Goal: Use online tool/utility

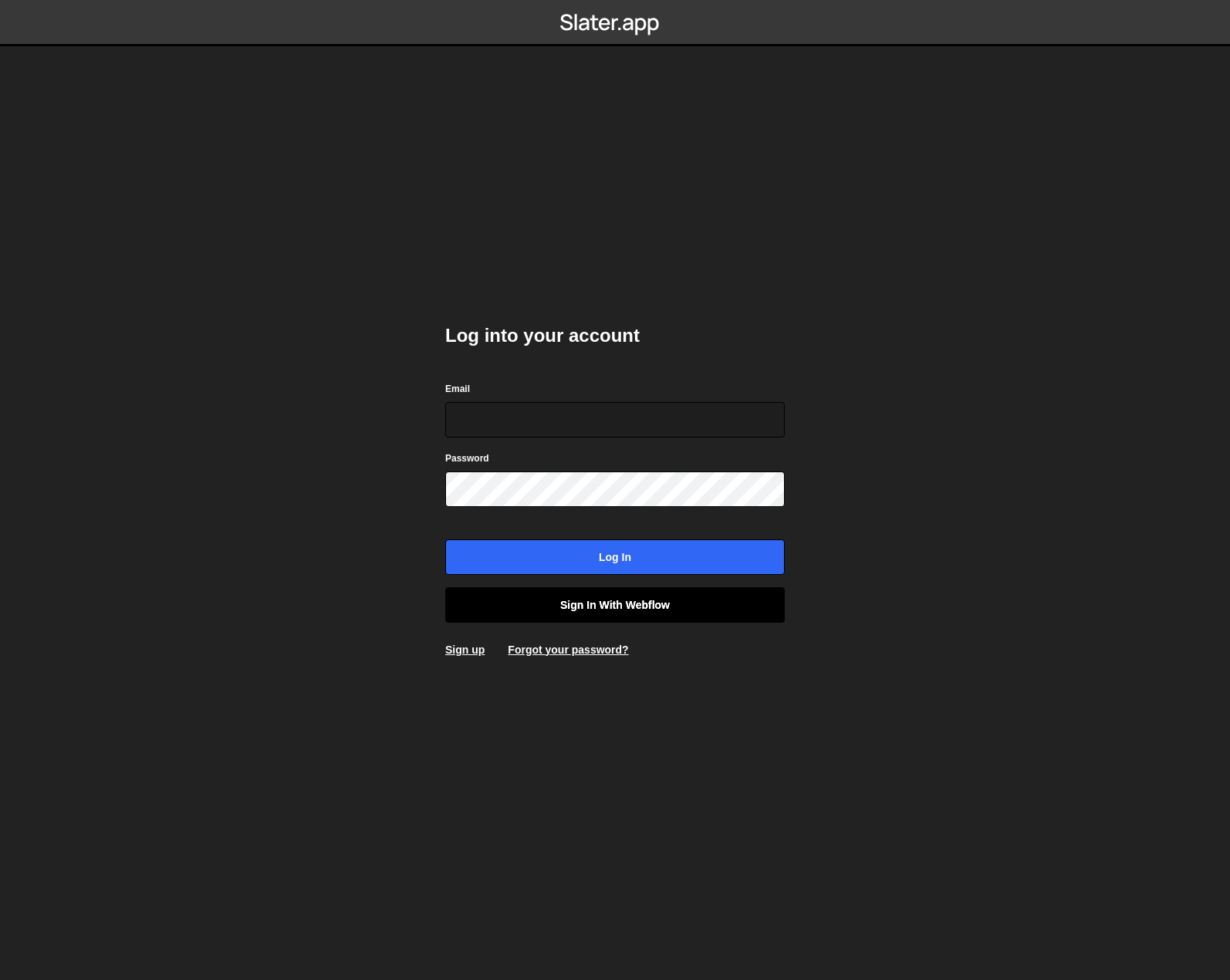
click at [591, 601] on link "Sign in with Webflow" at bounding box center [615, 605] width 339 height 35
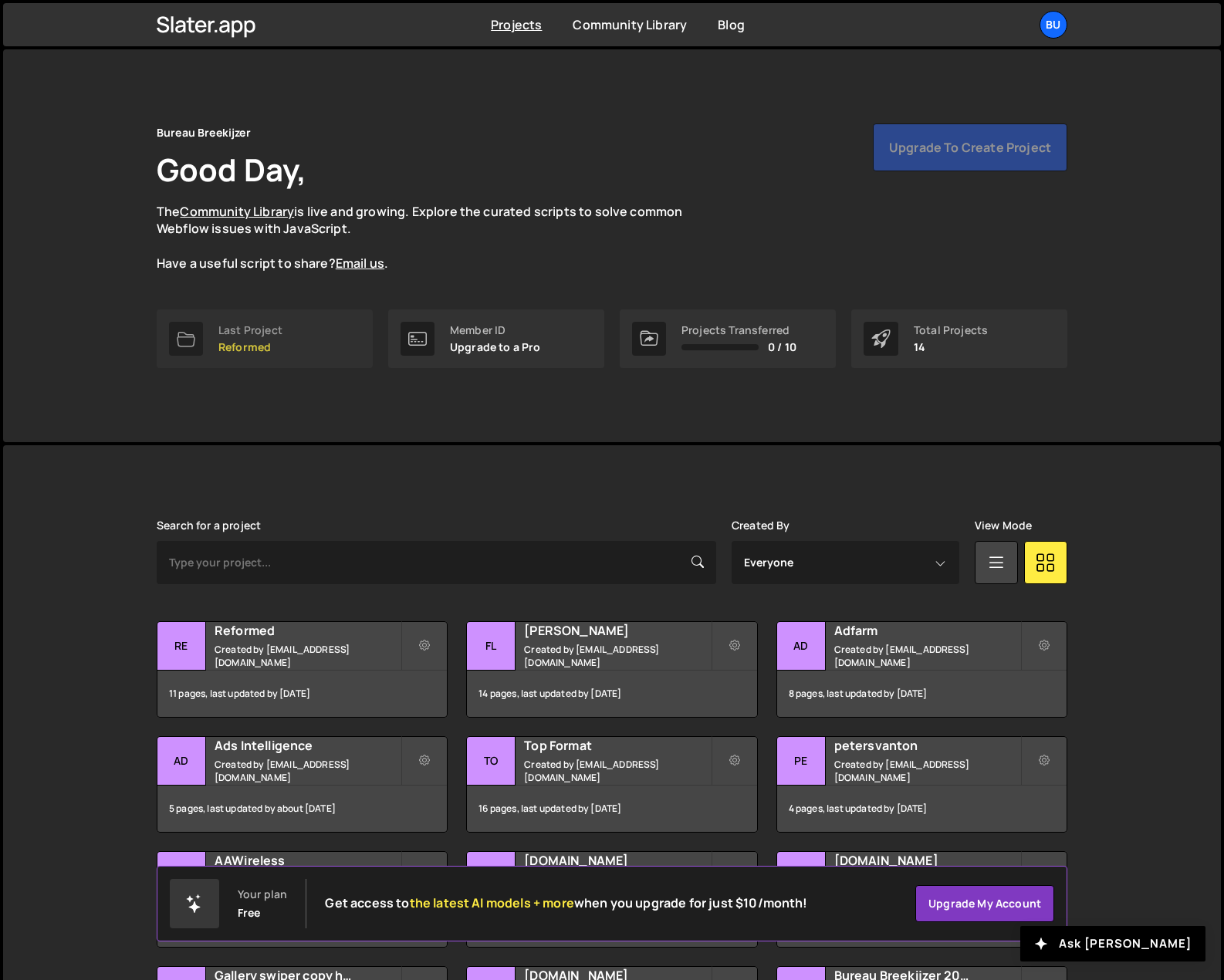
click at [271, 331] on div "Last Project" at bounding box center [250, 330] width 64 height 13
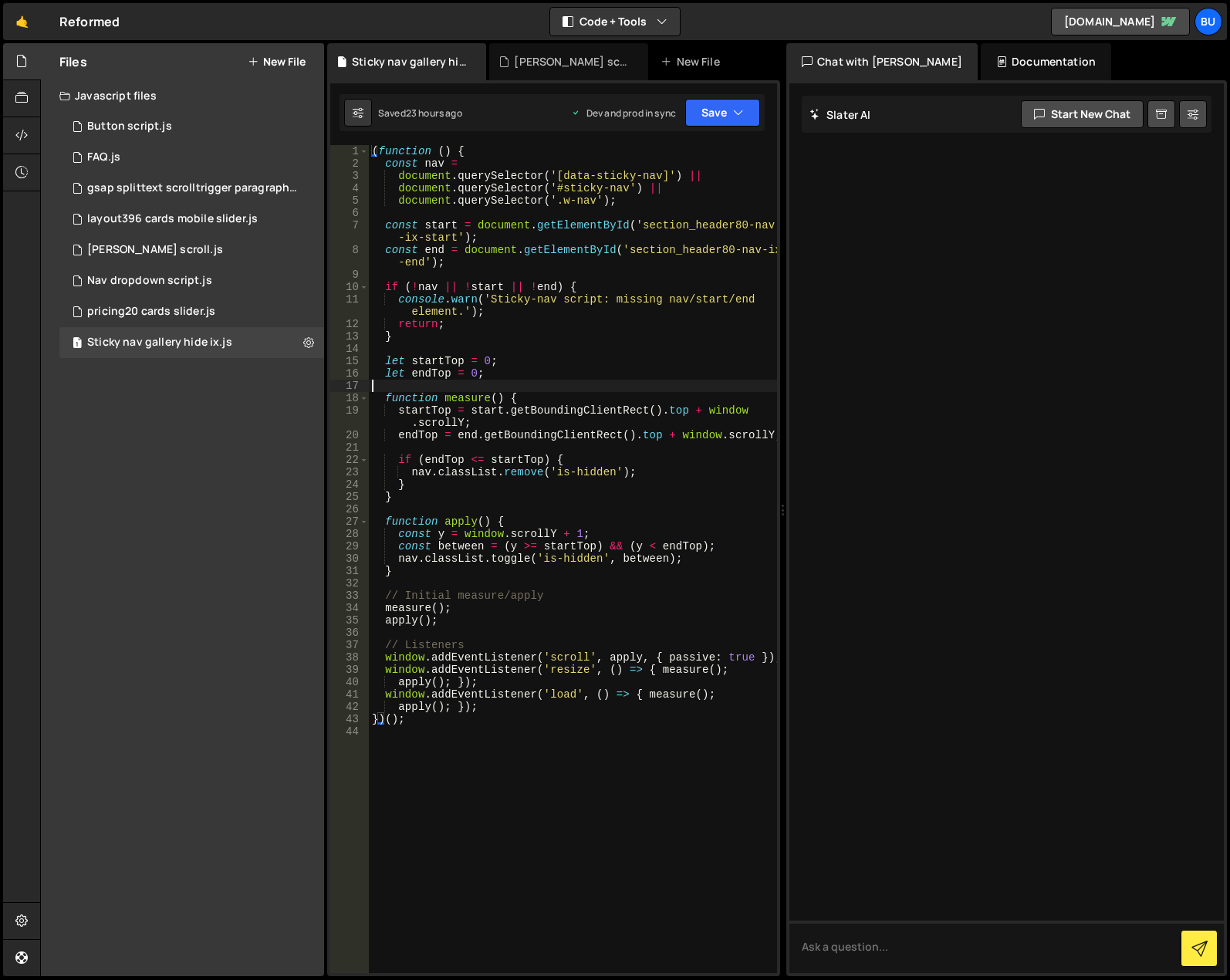
click at [524, 384] on div "( function ( ) { const nav = document . querySelector ( '[data-sticky-nav]' ) |…" at bounding box center [573, 571] width 408 height 853
click at [602, 758] on div "( function ( ) { const nav = document . querySelector ( '[data-sticky-nav]' ) |…" at bounding box center [573, 571] width 408 height 853
click at [163, 156] on div "1 FAQ.js 0" at bounding box center [191, 157] width 264 height 31
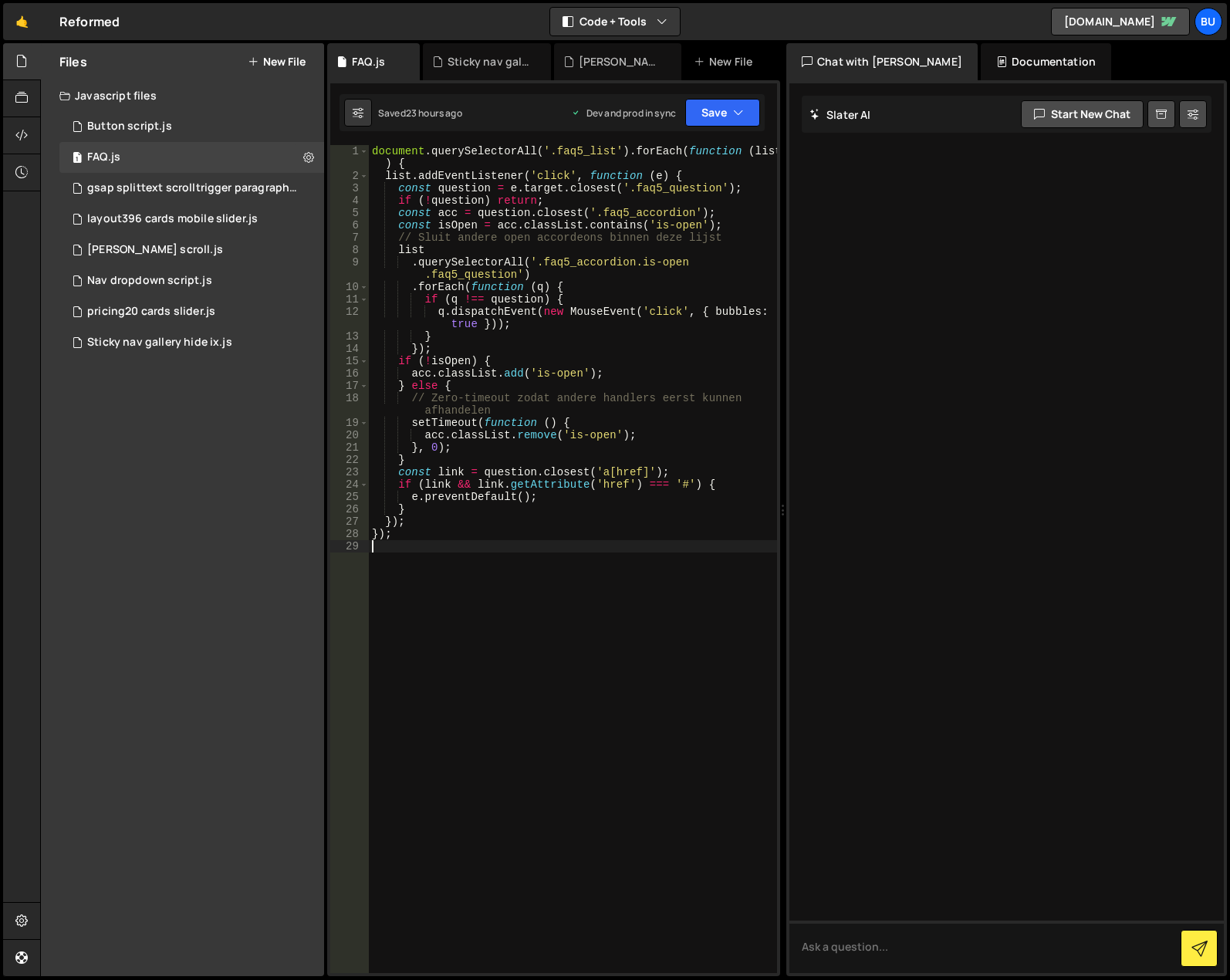
click at [544, 541] on div "document . querySelectorAll ( '.faq5_list' ) . forEach ( function ( list ) { li…" at bounding box center [573, 577] width 408 height 865
drag, startPoint x: 570, startPoint y: 156, endPoint x: 586, endPoint y: 155, distance: 16.0
click at [586, 155] on div "document . querySelectorAll ( '.faq5_list' ) . forEach ( function ( list ) { li…" at bounding box center [573, 577] width 408 height 865
type textarea "document.querySelectorAll('.faq5_list').forEach(function (list) {"
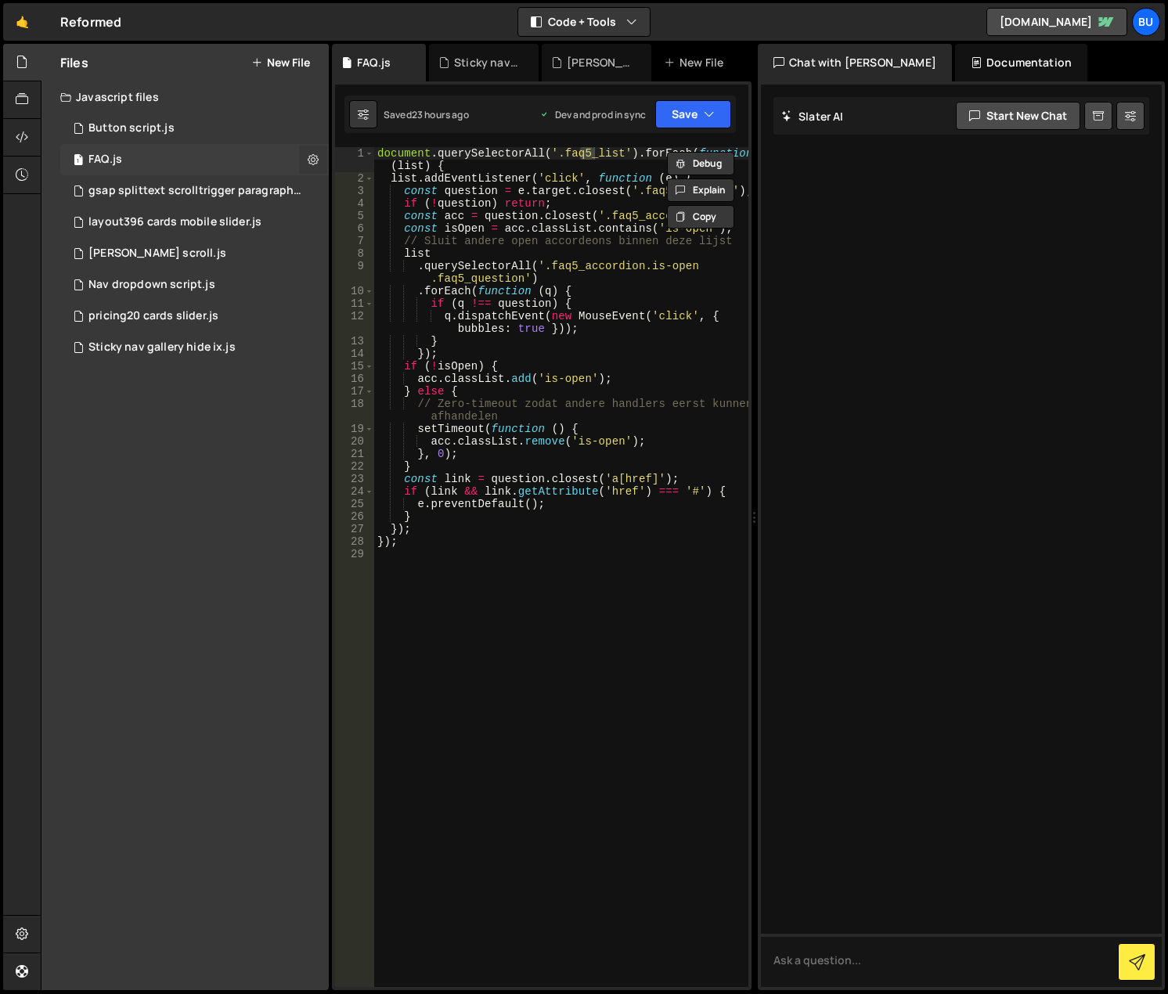
click at [313, 159] on icon at bounding box center [313, 159] width 11 height 15
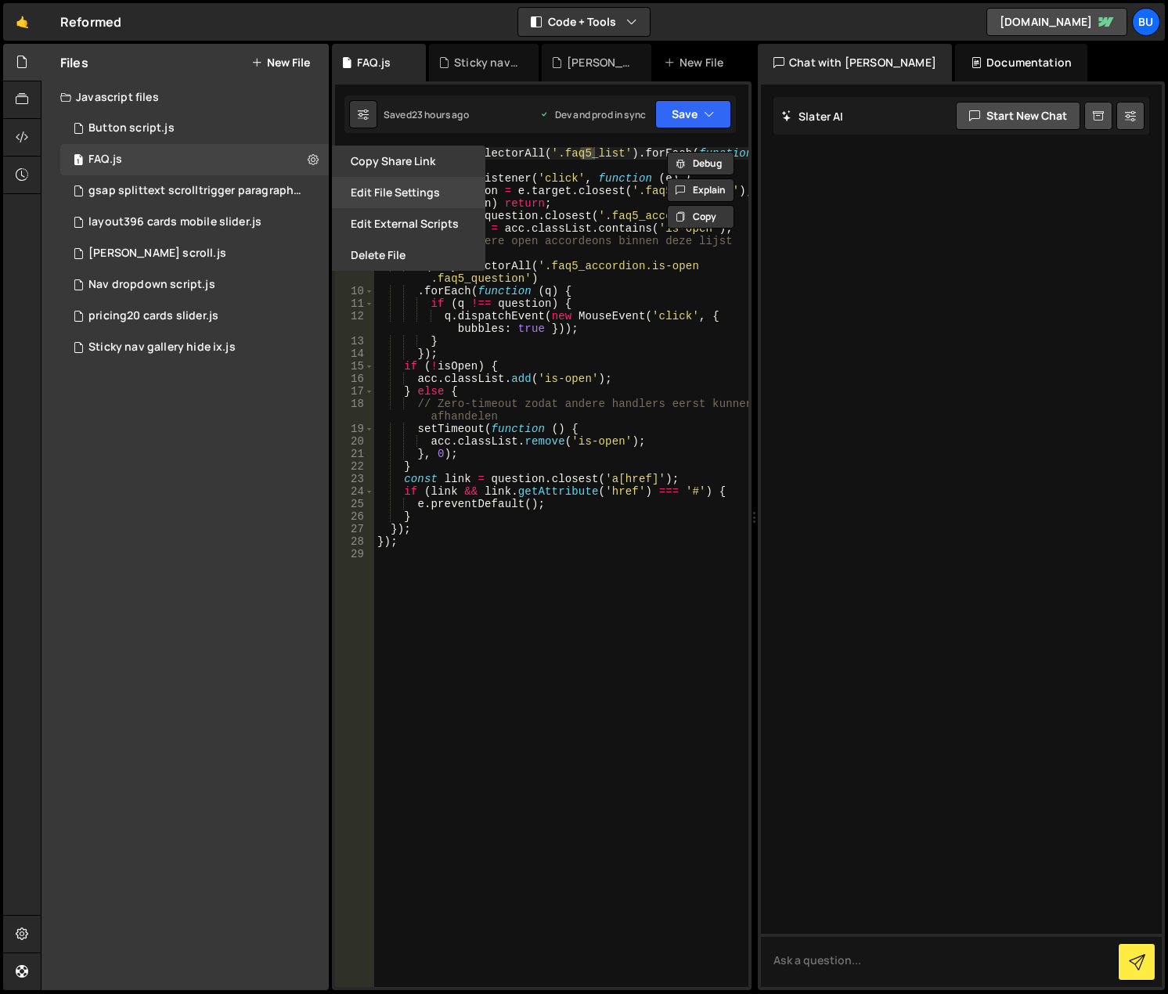
click at [369, 187] on button "Edit File Settings" at bounding box center [408, 192] width 153 height 31
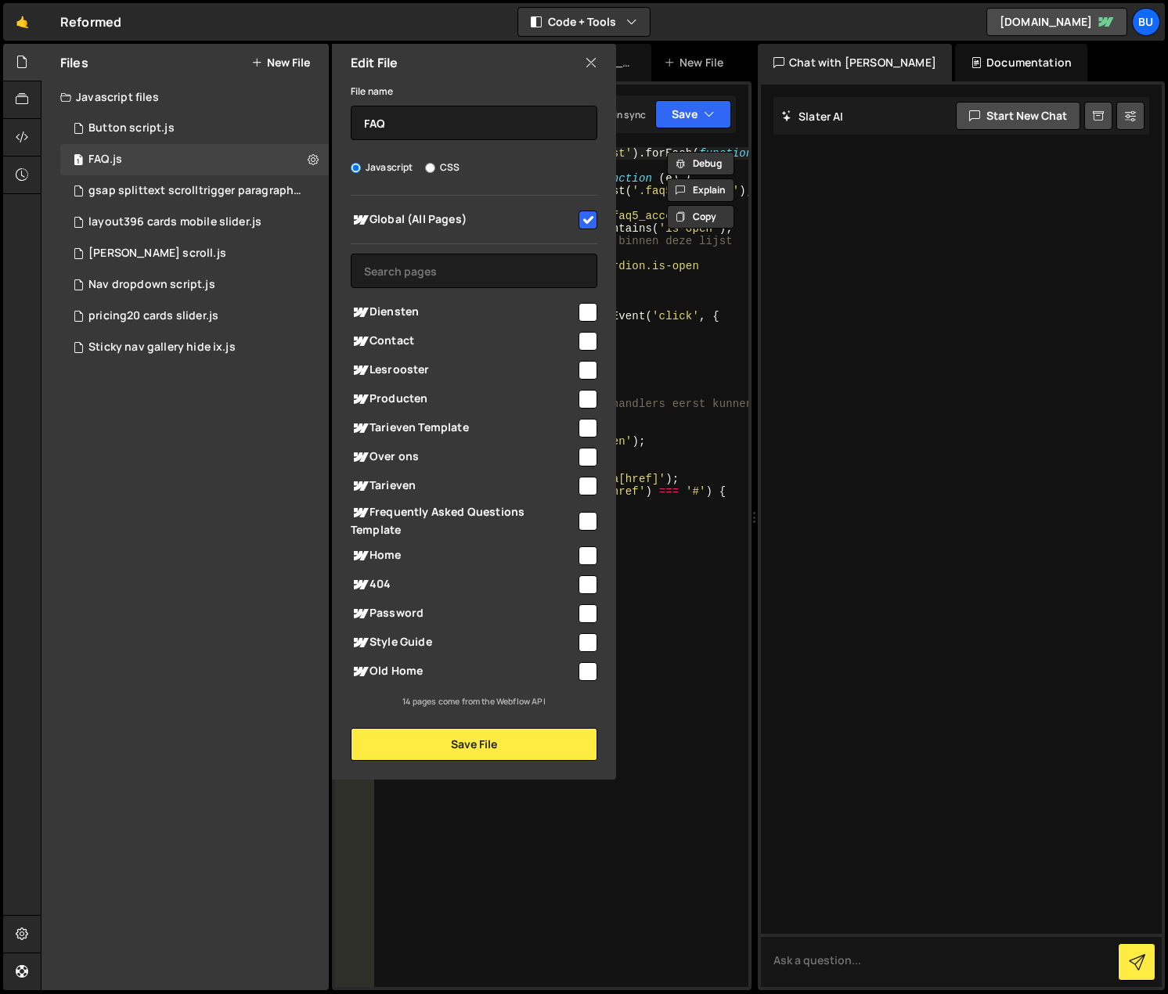
click at [585, 64] on icon at bounding box center [591, 62] width 13 height 17
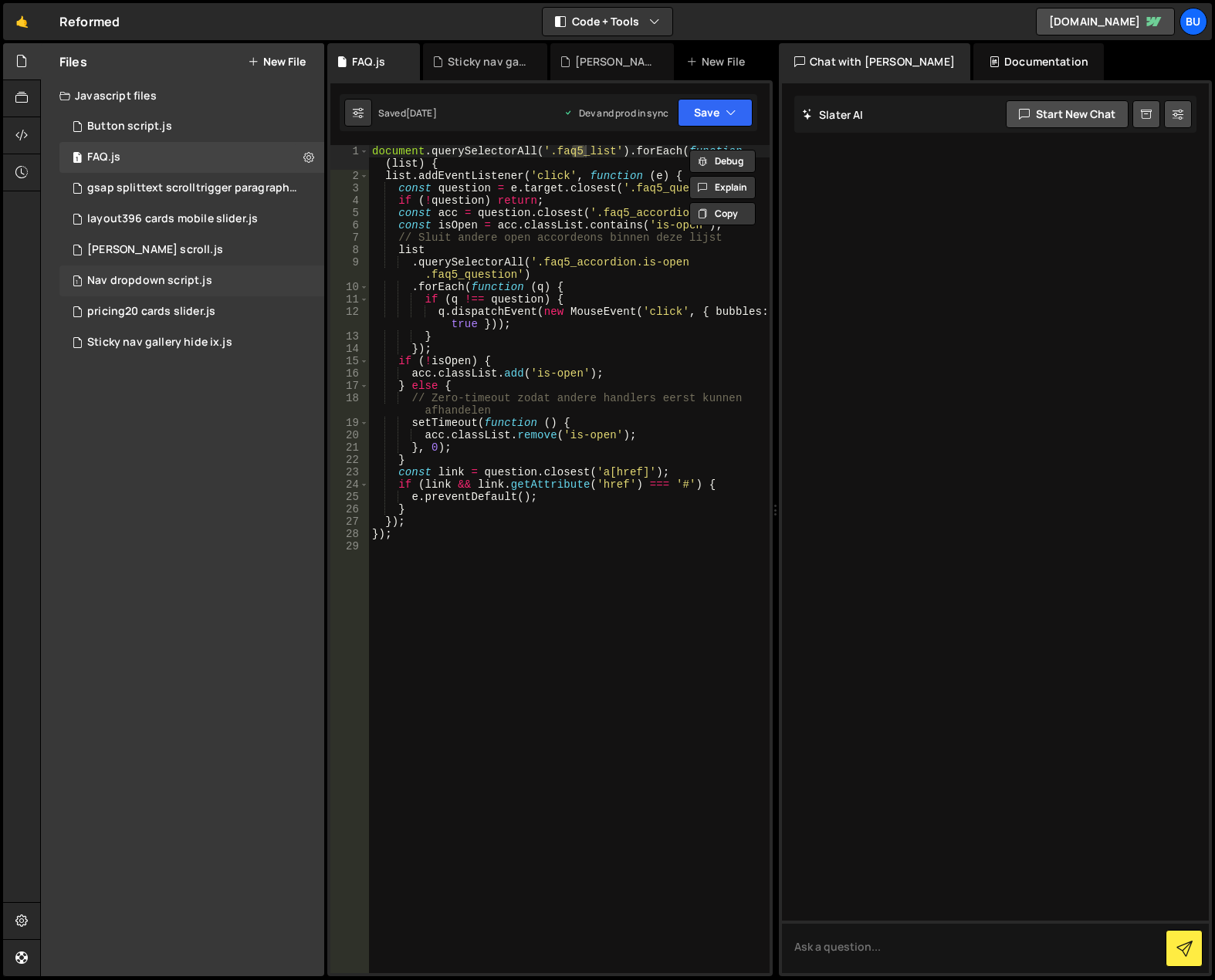
click at [253, 271] on div "1 Nav dropdown script.js 0" at bounding box center [191, 280] width 264 height 31
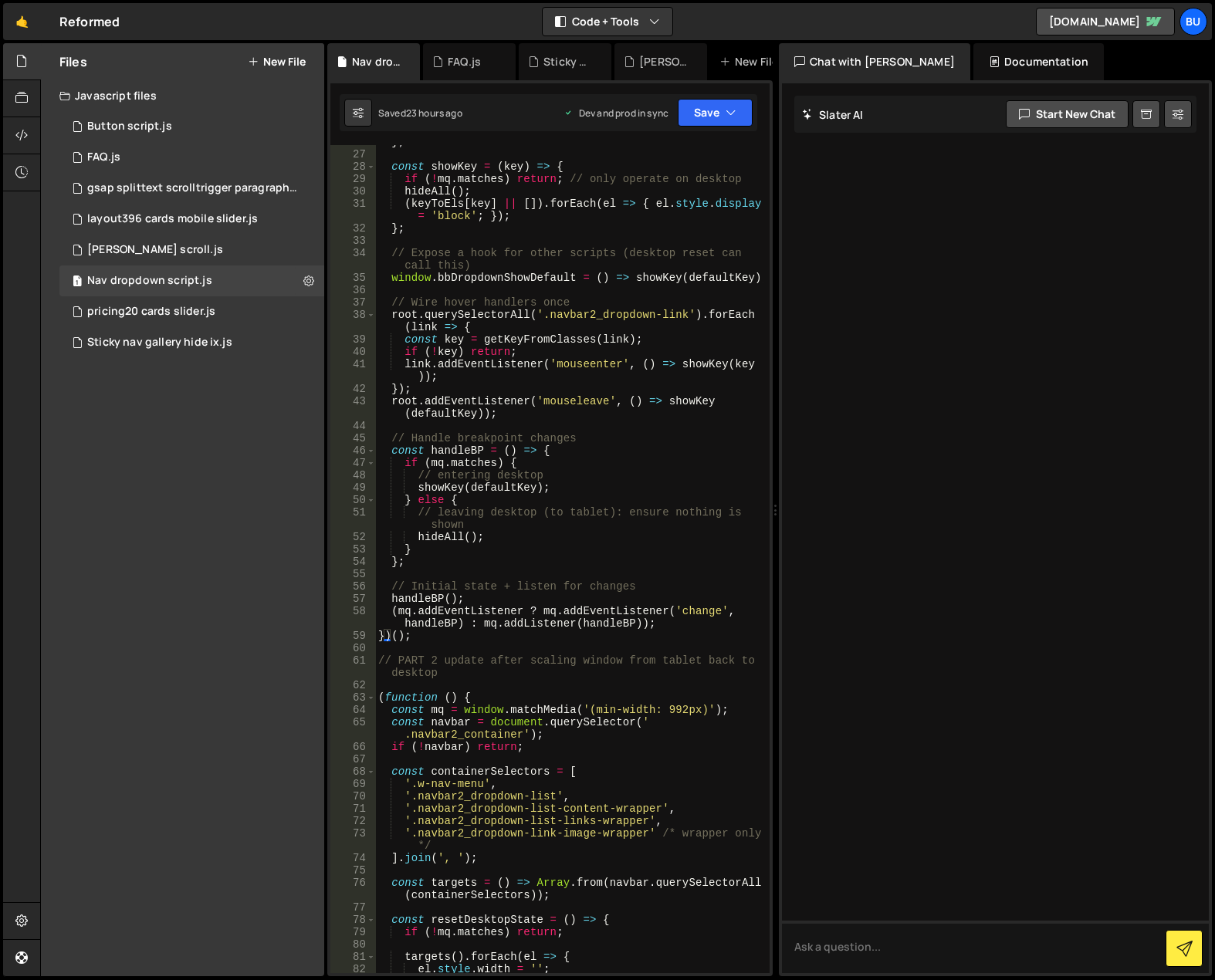
scroll to position [371, 0]
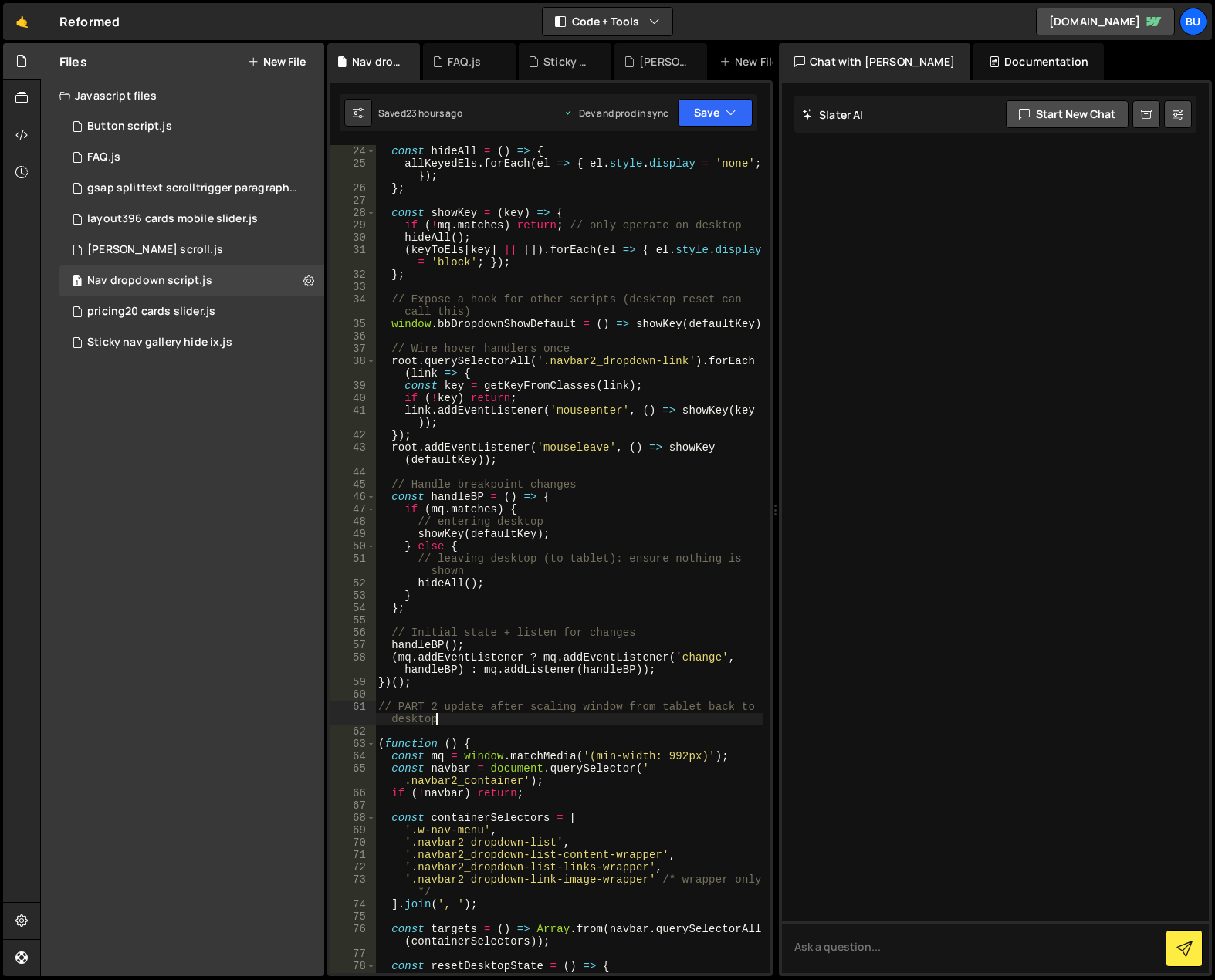
click at [492, 718] on div "const hideAll = ( ) => { allKeyedEls . forEach ( el => { el . style . display =…" at bounding box center [569, 571] width 389 height 853
click at [514, 710] on div "const hideAll = ( ) => { allKeyedEls . forEach ( el => { el . style . display =…" at bounding box center [569, 571] width 389 height 853
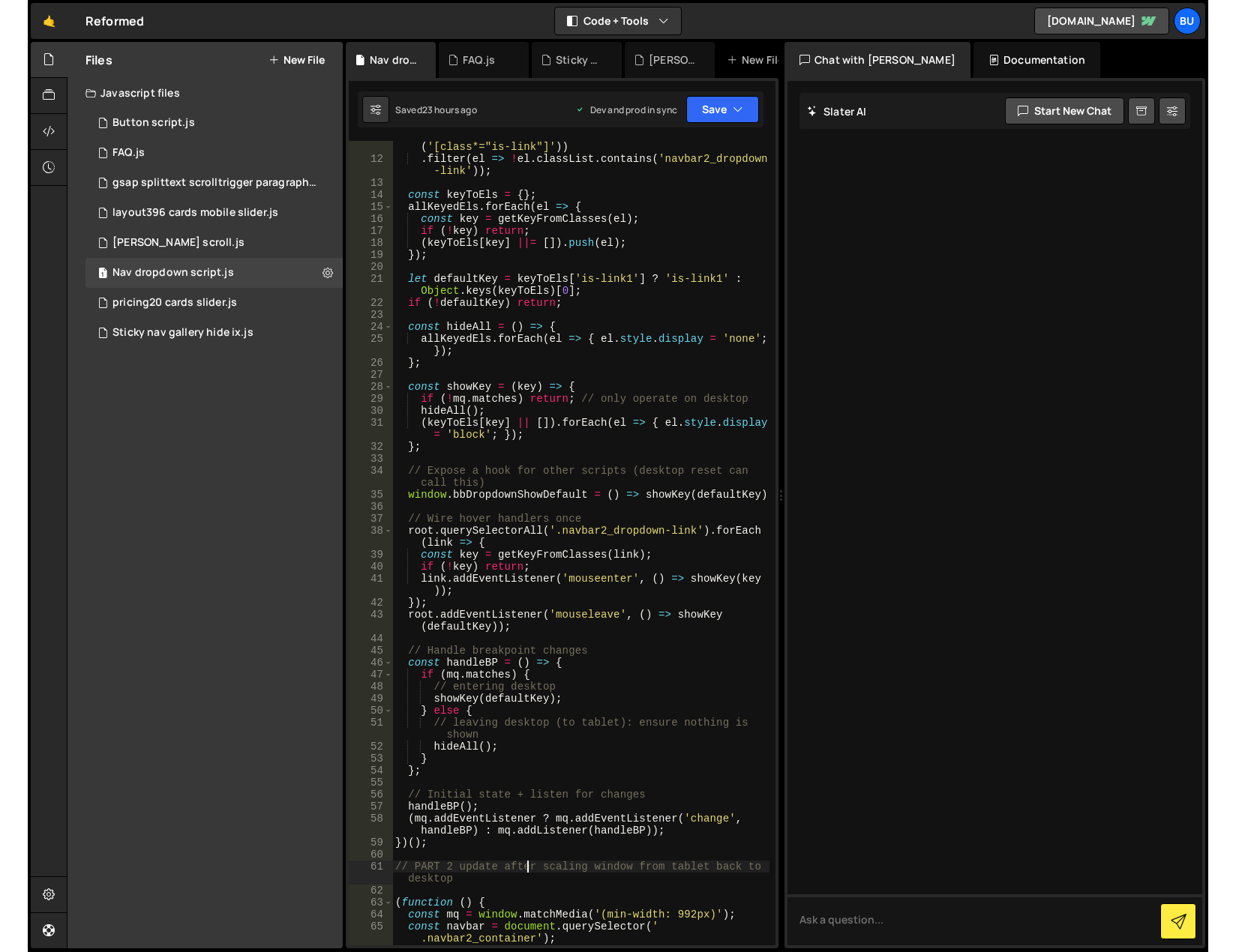
scroll to position [0, 0]
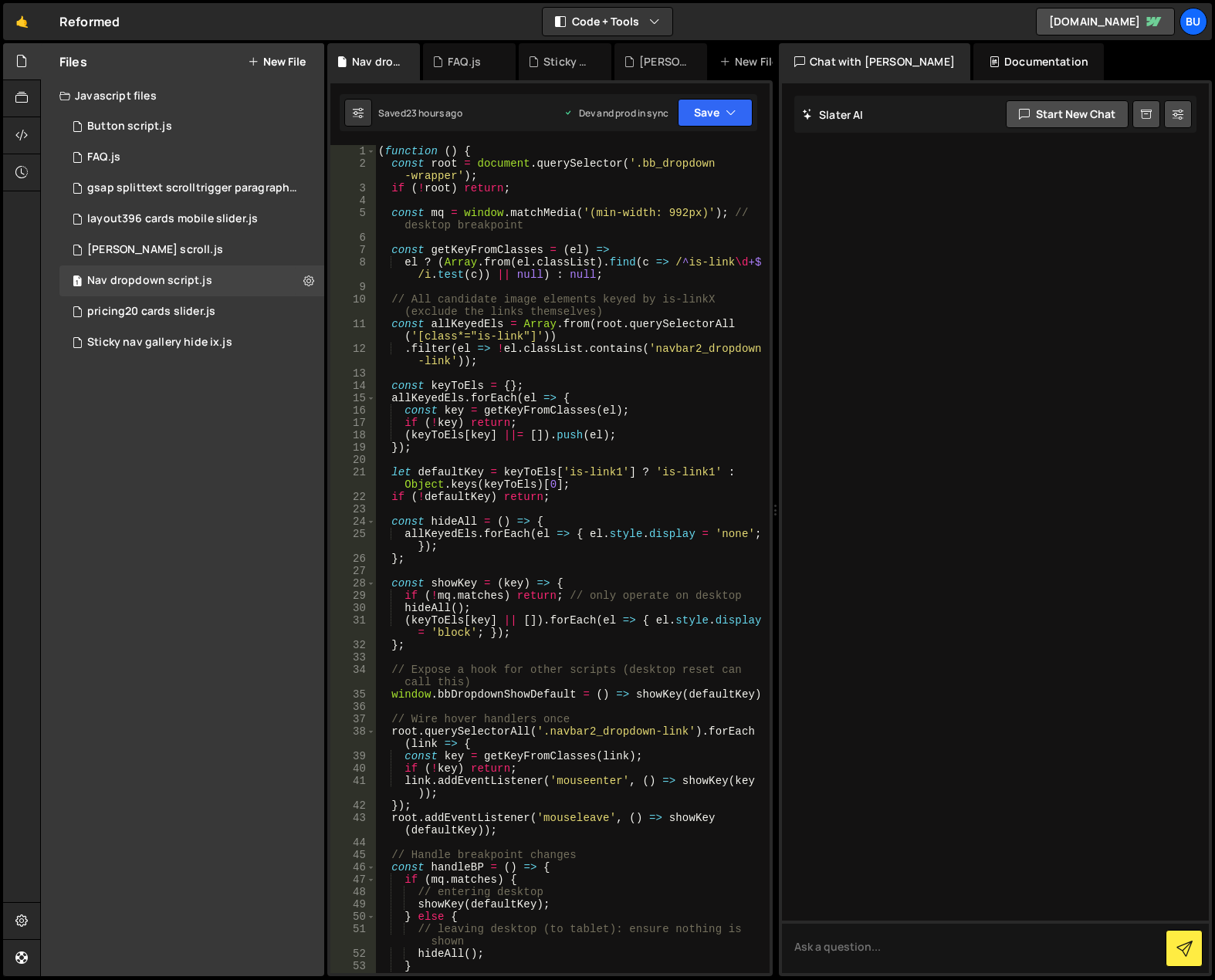
click at [470, 298] on div "( function ( ) { const root = document . querySelector ( '.bb_dropdown -wrapper…" at bounding box center [569, 571] width 389 height 853
type textarea "// All candidate image elements keyed by is-linkX (exclude the links themselves)"
click at [566, 310] on div "( function ( ) { const root = document . querySelector ( '.bb_dropdown -wrapper…" at bounding box center [569, 571] width 389 height 853
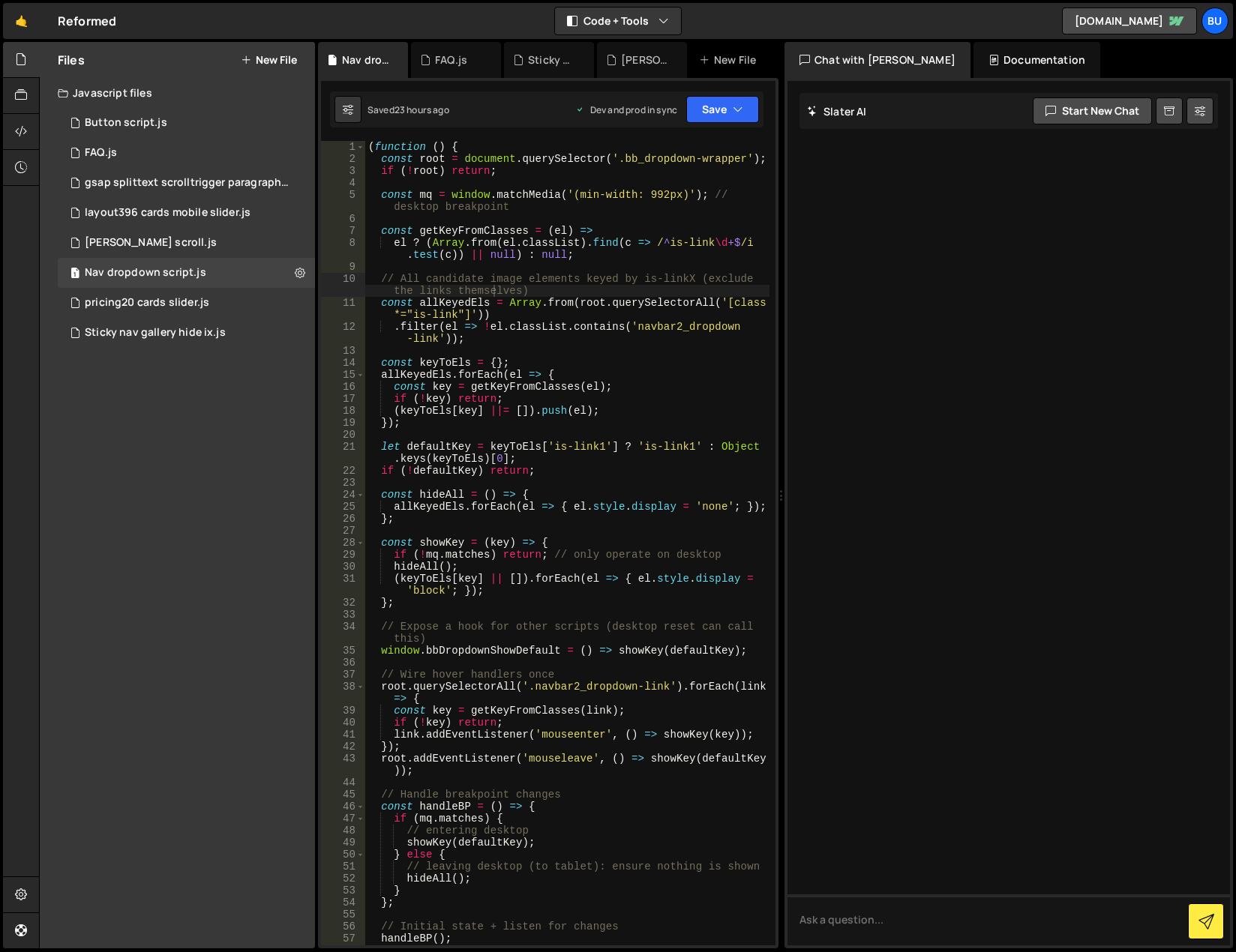
click at [78, 501] on div "Files New File Javascript files 1 Button script.js 0 1 FAQ.js 0 1 gsap splittex…" at bounding box center [176, 495] width 275 height 906
